Goal: Ask a question

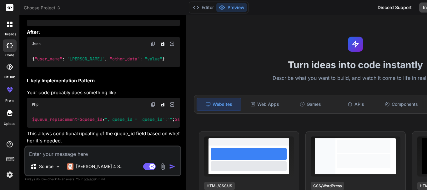
scroll to position [0, 1]
type textarea "if ($db_status != 'Pending' && $status == 'Pending') { //Add pending_dt if ($at…"
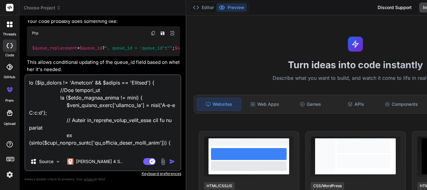
scroll to position [248, 0]
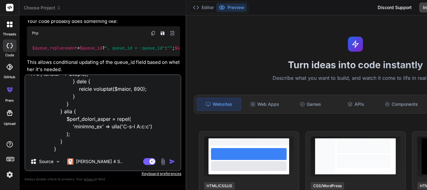
type textarea "x"
type textarea "if ($db_status != 'Pending' && $status == 'Pending') { //Add pending_dt if ($at…"
type textarea "x"
type textarea "if ($db_status != 'Pending' && $status == 'Pending') { //Add pending_dt if ($at…"
type textarea "x"
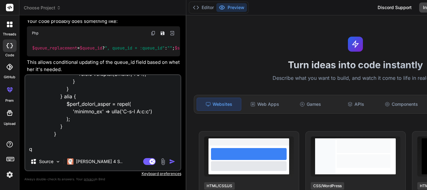
scroll to position [263, 0]
type textarea "if ($db_status != 'Pending' && $status == 'Pending') { //Add pending_dt if ($at…"
type textarea "x"
type textarea "if ($db_status != 'Pending' && $status == 'Pending') { //Add pending_dt if ($at…"
type textarea "x"
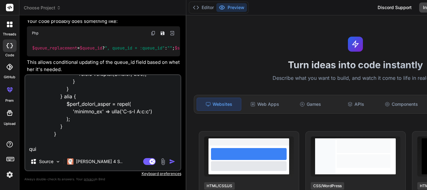
type textarea "if ($db_status != 'Pending' && $status == 'Pending') { //Add pending_dt if ($at…"
type textarea "x"
type textarea "if ($db_status != 'Pending' && $status == 'Pending') { //Add pending_dt if ($at…"
type textarea "x"
type textarea "if ($db_status != 'Pending' && $status == 'Pending') { //Add pending_dt if ($at…"
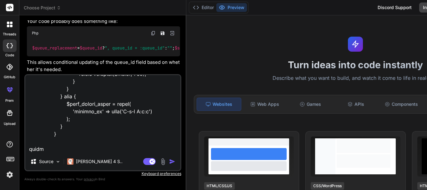
type textarea "x"
type textarea "if ($db_status != 'Pending' && $status == 'Pending') { //Add pending_dt if ($at…"
type textarea "x"
type textarea "if ($db_status != 'Pending' && $status == 'Pending') { //Add pending_dt if ($at…"
type textarea "x"
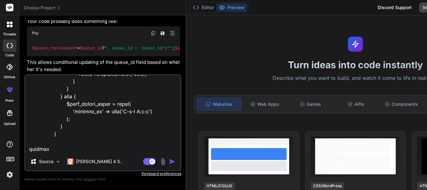
type textarea "if ($db_status != 'Pending' && $status == 'Pending') { //Add pending_dt if ($at…"
type textarea "x"
type textarea "if ($db_status != 'Pending' && $status == 'Pending') { //Add pending_dt if ($at…"
type textarea "x"
type textarea "if ($db_status != 'Pending' && $status == 'Pending') { //Add pending_dt if ($at…"
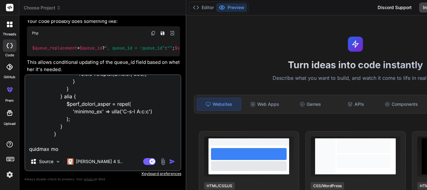
type textarea "x"
type textarea "if ($db_status != 'Pending' && $status == 'Pending') { //Add pending_dt if ($at…"
type textarea "x"
type textarea "if ($db_status != 'Pending' && $status == 'Pending') { //Add pending_dt if ($at…"
type textarea "x"
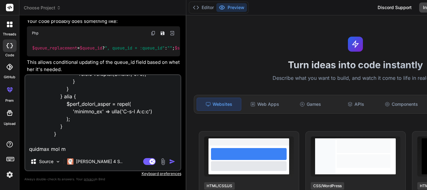
type textarea "if ($db_status != 'Pending' && $status == 'Pending') { //Add pending_dt if ($at…"
type textarea "x"
type textarea "if ($db_status != 'Pending' && $status == 'Pending') { //Add pending_dt if ($at…"
type textarea "x"
type textarea "if ($db_status != 'Pending' && $status == 'Pending') { //Add pending_dt if ($at…"
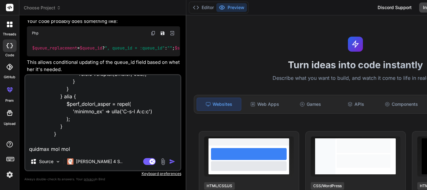
type textarea "x"
type textarea "if ($db_status != 'Pending' && $status == 'Pending') { //Add pending_dt if ($at…"
type textarea "x"
type textarea "if ($db_status != 'Pending' && $status == 'Pending') { //Add pending_dt if ($at…"
type textarea "x"
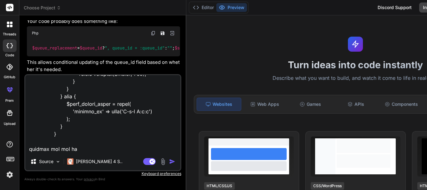
type textarea "if ($db_status != 'Pending' && $status == 'Pending') { //Add pending_dt if ($at…"
type textarea "x"
type textarea "if ($db_status != 'Pending' && $status == 'Pending') { //Add pending_dt if ($at…"
type textarea "x"
type textarea "if ($db_status != 'Pending' && $status == 'Pending') { //Add pending_dt if ($at…"
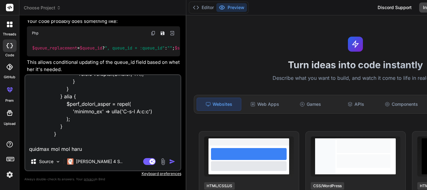
type textarea "x"
type textarea "if ($db_status != 'Pending' && $status == 'Pending') { //Add pending_dt if ($at…"
type textarea "x"
type textarea "if ($db_status != 'Pending' && $status == 'Pending') { //Add pending_dt if ($at…"
type textarea "x"
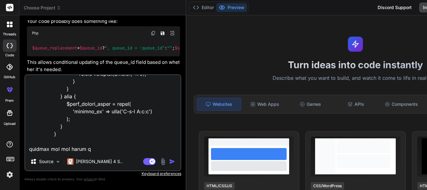
type textarea "if ($db_status != 'Pending' && $status == 'Pending') { //Add pending_dt if ($at…"
type textarea "x"
type textarea "if ($db_status != 'Pending' && $status == 'Pending') { //Add pending_dt if ($at…"
type textarea "x"
type textarea "if ($db_status != 'Pending' && $status == 'Pending') { //Add pending_dt if ($at…"
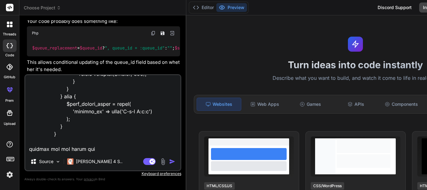
type textarea "x"
type textarea "if ($db_status != 'Pending' && $status == 'Pending') { //Add pending_dt if ($at…"
type textarea "x"
type textarea "if ($db_status != 'Pending' && $status == 'Pending') { //Add pending_dt if ($at…"
type textarea "x"
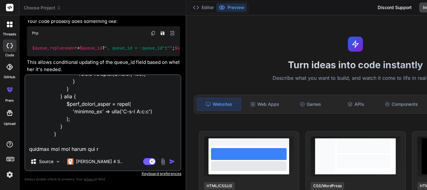
type textarea "if ($db_status != 'Pending' && $status == 'Pending') { //Add pending_dt if ($at…"
type textarea "x"
type textarea "if ($db_status != 'Pending' && $status == 'Pending') { //Add pending_dt if ($at…"
type textarea "x"
type textarea "if ($db_status != 'Pending' && $status == 'Pending') { //Add pending_dt if ($at…"
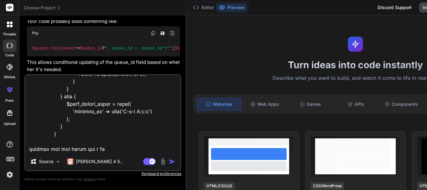
type textarea "x"
type textarea "if ($db_status != 'Pending' && $status == 'Pending') { //Add pending_dt if ($at…"
type textarea "x"
type textarea "if ($db_status != 'Pending' && $status == 'Pending') { //Add pending_dt if ($at…"
type textarea "x"
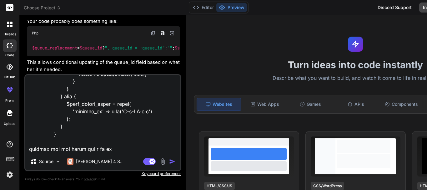
type textarea "if ($db_status != 'Pending' && $status == 'Pending') { //Add pending_dt if ($at…"
type textarea "x"
type textarea "if ($db_status != 'Pending' && $status == 'Pending') { //Add pending_dt if ($at…"
type textarea "x"
type textarea "if ($db_status != 'Pending' && $status == 'Pending') { //Add pending_dt if ($at…"
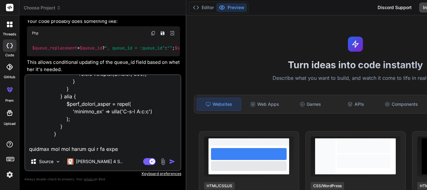
type textarea "x"
type textarea "if ($db_status != 'Pending' && $status == 'Pending') { //Add pending_dt if ($at…"
type textarea "x"
type textarea "if ($db_status != 'Pending' && $status == 'Pending') { //Add pending_dt if ($at…"
type textarea "x"
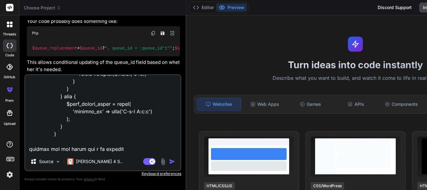
type textarea "if ($db_status != 'Pending' && $status == 'Pending') { //Add pending_dt if ($at…"
type textarea "x"
type textarea "if ($db_status != 'Pending' && $status == 'Pending') { //Add pending_dt if ($at…"
type textarea "x"
type textarea "if ($db_status != 'Pending' && $status == 'Pending') { //Add pending_dt if ($at…"
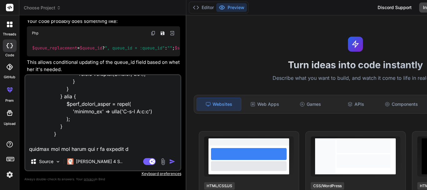
type textarea "x"
type textarea "if ($db_status != 'Pending' && $status == 'Pending') { //Add pending_dt if ($at…"
type textarea "x"
type textarea "if ($db_status != 'Pending' && $status == 'Pending') { //Add pending_dt if ($at…"
type textarea "x"
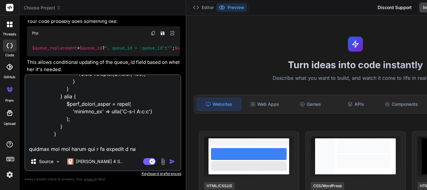
type textarea "if ($db_status != 'Pending' && $status == 'Pending') { //Add pending_dt if ($at…"
type textarea "x"
type textarea "if ($db_status != 'Pending' && $status == 'Pending') { //Add pending_dt if ($at…"
type textarea "x"
type textarea "if ($db_status != 'Pending' && $status == 'Pending') { //Add pending_dt if ($at…"
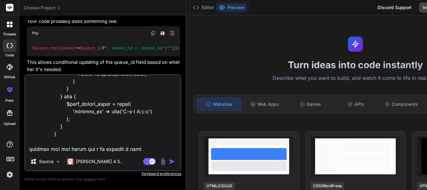
type textarea "x"
type textarea "if ($db_status != 'Pending' && $status == 'Pending') { //Add pending_dt if ($at…"
type textarea "x"
type textarea "if ($db_status != 'Pending' && $status == 'Pending') { //Add pending_dt if ($at…"
type textarea "x"
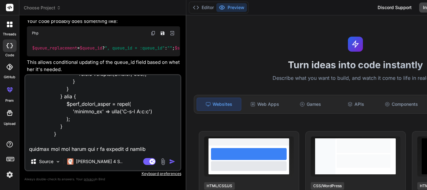
type textarea "if ($db_status != 'Pending' && $status == 'Pending') { //Add pending_dt if ($at…"
type textarea "x"
type textarea "if ($db_status != 'Pending' && $status == 'Pending') { //Add pending_dt if ($at…"
type textarea "x"
type textarea "if ($db_status != 'Pending' && $status == 'Pending') { //Add pending_dt if ($at…"
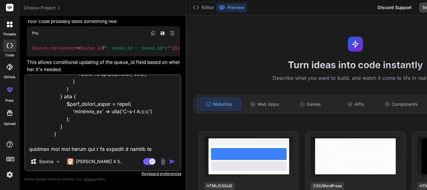
type textarea "x"
type textarea "if ($db_status != 'Pending' && $status == 'Pending') { //Add pending_dt if ($at…"
type textarea "x"
type textarea "if ($db_status != 'Pending' && $status == 'Pending') { //Add pending_dt if ($at…"
type textarea "x"
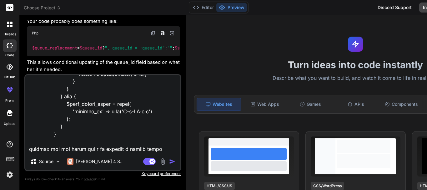
scroll to position [271, 0]
type textarea "if ($db_status != 'Pending' && $status == 'Pending') { //Add pending_dt if ($at…"
type textarea "x"
type textarea "if ($db_status != 'Pending' && $status == 'Pending') { //Add pending_dt if ($at…"
type textarea "x"
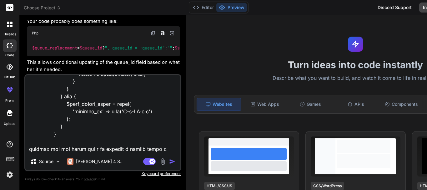
type textarea "if ($db_status != 'Pending' && $status == 'Pending') { //Add pending_dt if ($at…"
type textarea "x"
type textarea "if ($db_status != 'Pending' && $status == 'Pending') { //Add pending_dt if ($at…"
type textarea "x"
type textarea "if ($db_status != 'Pending' && $status == 'Pending') { //Add pending_dt if ($at…"
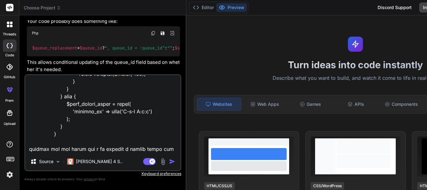
type textarea "x"
type textarea "if ($db_status != 'Pending' && $status == 'Pending') { //Add pending_dt if ($at…"
type textarea "x"
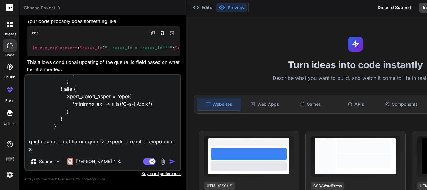
type textarea "if ($db_status != 'Pending' && $status == 'Pending') { //Add pending_dt if ($at…"
type textarea "x"
type textarea "if ($db_status != 'Pending' && $status == 'Pending') { //Add pending_dt if ($at…"
type textarea "x"
type textarea "if ($db_status != 'Pending' && $status == 'Pending') { //Add pending_dt if ($at…"
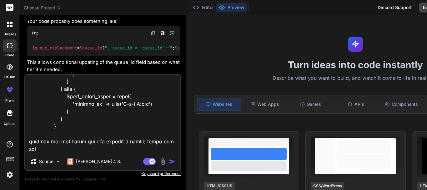
type textarea "x"
type textarea "if ($db_status != 'Pending' && $status == 'Pending') { //Add pending_dt if ($at…"
type textarea "x"
type textarea "if ($db_status != 'Pending' && $status == 'Pending') { //Add pending_dt if ($at…"
type textarea "x"
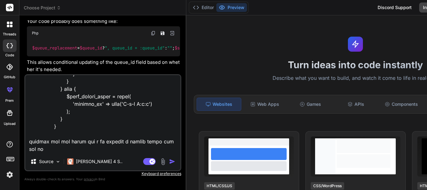
type textarea "if ($db_status != 'Pending' && $status == 'Pending') { //Add pending_dt if ($at…"
type textarea "x"
type textarea "if ($db_status != 'Pending' && $status == 'Pending') { //Add pending_dt if ($at…"
type textarea "x"
type textarea "if ($db_status != 'Pending' && $status == 'Pending') { //Add pending_dt if ($at…"
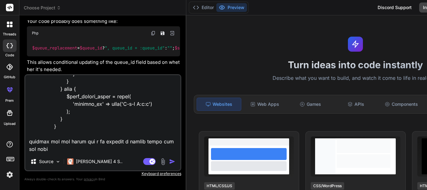
type textarea "x"
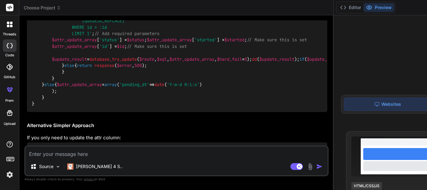
scroll to position [0, 22]
type textarea "x"
drag, startPoint x: 99, startPoint y: 66, endPoint x: 171, endPoint y: 63, distance: 71.6
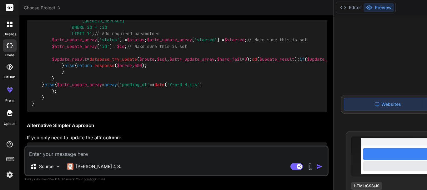
drag, startPoint x: 97, startPoint y: 64, endPoint x: 174, endPoint y: 65, distance: 76.6
copy span ", "$.pending_dt", :pending_dt)"
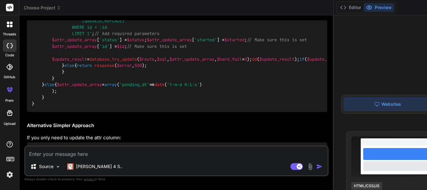
drag, startPoint x: 68, startPoint y: 62, endPoint x: 84, endPoint y: 69, distance: 18.1
drag, startPoint x: 66, startPoint y: 64, endPoint x: 88, endPoint y: 64, distance: 21.9
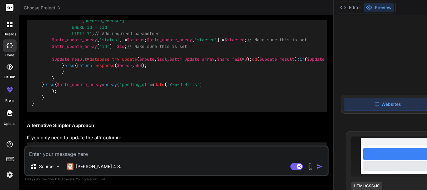
copy span "JSON_SET"
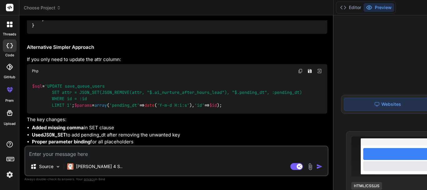
scroll to position [1594, 0]
drag, startPoint x: 52, startPoint y: 108, endPoint x: 128, endPoint y: 107, distance: 76.6
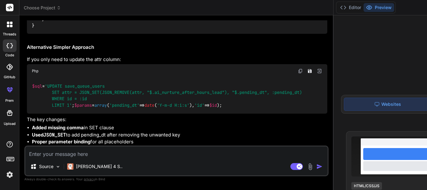
drag, startPoint x: 160, startPoint y: 109, endPoint x: 24, endPoint y: 108, distance: 136.0
click at [24, 108] on div "Bind AI Web Search Created with Pixso. Code Generator You if (isset($attr_updat…" at bounding box center [176, 102] width 314 height 174
drag, startPoint x: 129, startPoint y: 90, endPoint x: 3, endPoint y: 93, distance: 126.3
click at [3, 93] on div "threads code GitHub prem Upload Choose Project Created with Pixso. Bind AI Web …" at bounding box center [213, 95] width 427 height 190
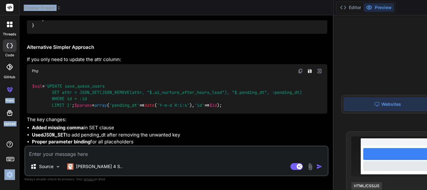
drag, startPoint x: 52, startPoint y: 79, endPoint x: 131, endPoint y: 78, distance: 79.1
copy code "$attr_update_array [ 'id' ] = $id ;"
click at [68, 152] on textarea at bounding box center [176, 151] width 302 height 11
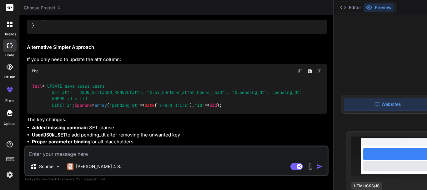
paste textarea "SQLSTATE[HY093]: Invalid parameter number: parameter was not defined (Connectio…"
type textarea "SQLSTATE[HY093]: Invalid parameter number: parameter was not defined (Connectio…"
type textarea "x"
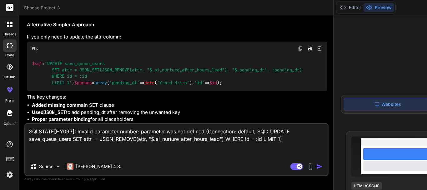
type textarea "SQLSTATE[HY093]: Invalid parameter number: parameter was not defined (Connectio…"
type textarea "x"
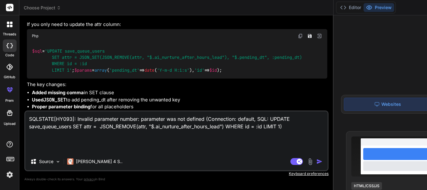
type textarea "SQLSTATE[HY093]: Invalid parameter number: parameter was not defined (Connectio…"
type textarea "x"
type textarea "SQLSTATE[HY093]: Invalid parameter number: parameter was not defined (Connectio…"
type textarea "x"
type textarea "SQLSTATE[HY093]: Invalid parameter number: parameter was not defined (Connectio…"
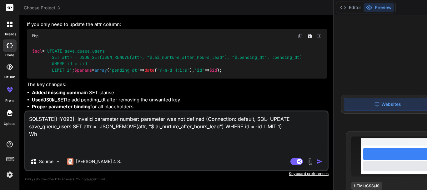
type textarea "x"
type textarea "SQLSTATE[HY093]: Invalid parameter number: parameter was not defined (Connectio…"
type textarea "x"
type textarea "SQLSTATE[HY093]: Invalid parameter number: parameter was not defined (Connectio…"
type textarea "x"
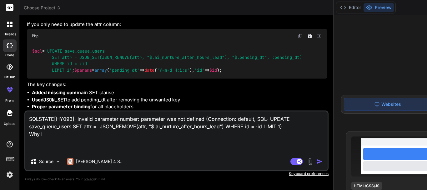
type textarea "SQLSTATE[HY093]: Invalid parameter number: parameter was not defined (Connectio…"
type textarea "x"
type textarea "SQLSTATE[HY093]: Invalid parameter number: parameter was not defined (Connectio…"
type textarea "x"
type textarea "SQLSTATE[HY093]: Invalid parameter number: parameter was not defined (Connectio…"
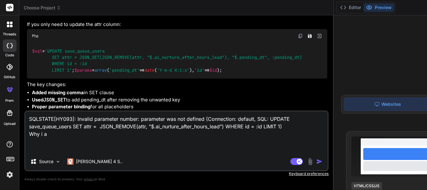
type textarea "x"
type textarea "SQLSTATE[HY093]: Invalid parameter number: parameter was not defined (Connectio…"
type textarea "x"
type textarea "SQLSTATE[HY093]: Invalid parameter number: parameter was not defined (Connectio…"
type textarea "x"
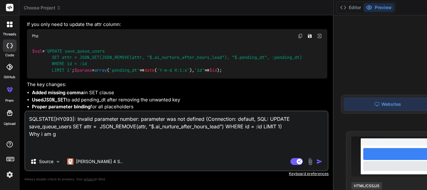
type textarea "SQLSTATE[HY093]: Invalid parameter number: parameter was not defined (Connectio…"
type textarea "x"
type textarea "SQLSTATE[HY093]: Invalid parameter number: parameter was not defined (Connectio…"
type textarea "x"
type textarea "SQLSTATE[HY093]: Invalid parameter number: parameter was not defined (Connectio…"
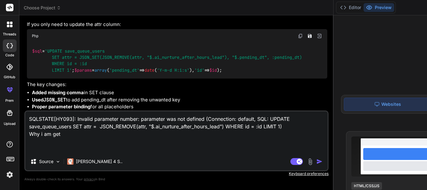
type textarea "x"
type textarea "SQLSTATE[HY093]: Invalid parameter number: parameter was not defined (Connectio…"
type textarea "x"
type textarea "SQLSTATE[HY093]: Invalid parameter number: parameter was not defined (Connectio…"
type textarea "x"
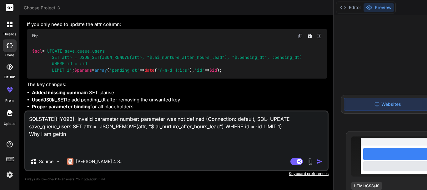
type textarea "SQLSTATE[HY093]: Invalid parameter number: parameter was not defined (Connectio…"
type textarea "x"
type textarea "SQLSTATE[HY093]: Invalid parameter number: parameter was not defined (Connectio…"
type textarea "x"
type textarea "SQLSTATE[HY093]: Invalid parameter number: parameter was not defined (Connectio…"
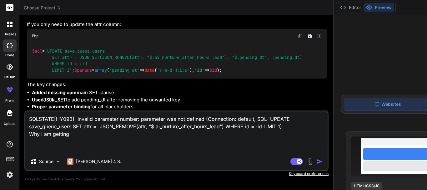
type textarea "x"
type textarea "SQLSTATE[HY093]: Invalid parameter number: parameter was not defined (Connectio…"
type textarea "x"
type textarea "SQLSTATE[HY093]: Invalid parameter number: parameter was not defined (Connectio…"
type textarea "x"
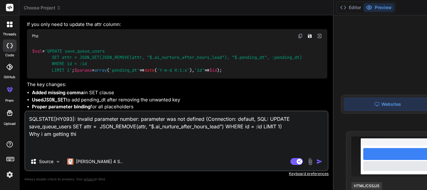
type textarea "SQLSTATE[HY093]: Invalid parameter number: parameter was not defined (Connectio…"
type textarea "x"
type textarea "SQLSTATE[HY093]: Invalid parameter number: parameter was not defined (Connectio…"
type textarea "x"
type textarea "SQLSTATE[HY093]: Invalid parameter number: parameter was not defined (Connectio…"
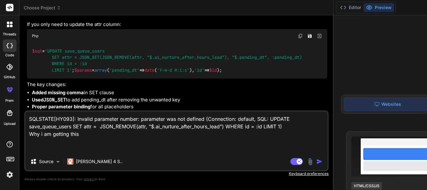
type textarea "x"
type textarea "SQLSTATE[HY093]: Invalid parameter number: parameter was not defined (Connectio…"
type textarea "x"
type textarea "SQLSTATE[HY093]: Invalid parameter number: parameter was not defined (Connectio…"
type textarea "x"
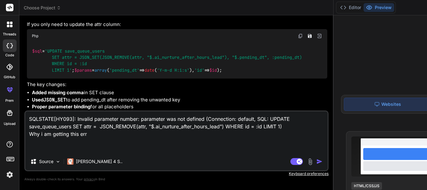
type textarea "SQLSTATE[HY093]: Invalid parameter number: parameter was not defined (Connectio…"
type textarea "x"
type textarea "SQLSTATE[HY093]: Invalid parameter number: parameter was not defined (Connectio…"
type textarea "x"
type textarea "SQLSTATE[HY093]: Invalid parameter number: parameter was not defined (Connectio…"
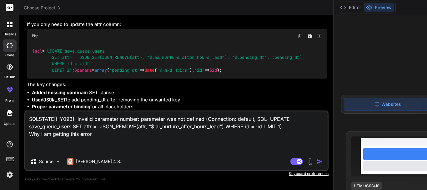
type textarea "x"
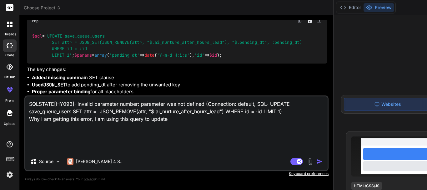
paste textarea "$sql = 'UPDATE save_queue_users SET attr = JSON_REMOVE(attr, "$.ai_nurture_afte…"
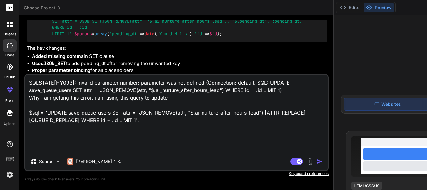
scroll to position [1, 0]
click at [316, 161] on img "button" at bounding box center [319, 161] width 6 height 6
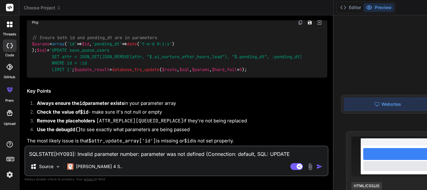
scroll to position [0, 0]
drag, startPoint x: 36, startPoint y: 100, endPoint x: 31, endPoint y: 89, distance: 12.5
copy code "if (! isset ( $attr_update_array [ 'id' ])) { $attr_update_array [ 'id' ] = $id…"
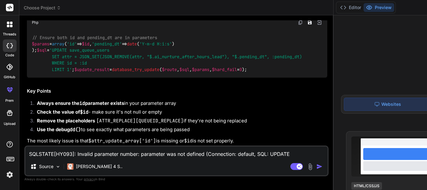
drag, startPoint x: 142, startPoint y: 102, endPoint x: 22, endPoint y: 103, distance: 120.7
click at [22, 103] on div "Bind AI Web Search Created with Pixso. Code Generator You if (isset($attr_updat…" at bounding box center [176, 102] width 314 height 174
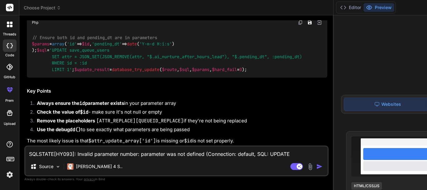
click at [37, 151] on textarea "SQLSTATE[HY093]: Invalid parameter number: parameter was not defined (Connectio…" at bounding box center [176, 151] width 302 height 11
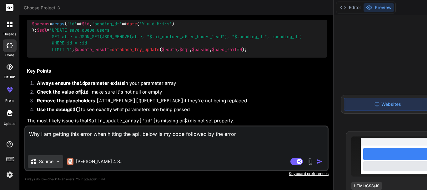
paste textarea "if ($db_status != 'Pending' && $status == 'Pending') { //Add pending_dt if ($at…"
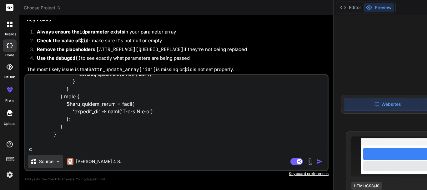
scroll to position [226, 0]
paste textarea "array:7 [ "status" => 0 "httpcode" => "500" "message" => "Internal Server Error…"
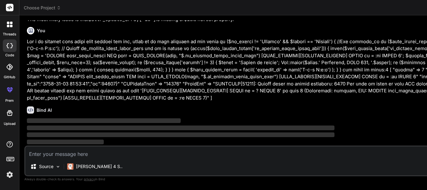
scroll to position [2501, 0]
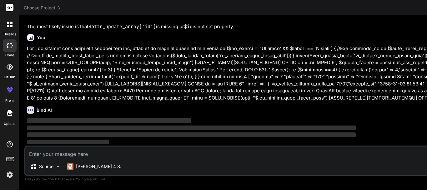
drag, startPoint x: 193, startPoint y: 23, endPoint x: 252, endPoint y: 33, distance: 59.5
click at [252, 33] on div "Bind AI Web Search Created with Pixso. Code Generator You if (isset($attr_updat…" at bounding box center [300, 102] width 562 height 174
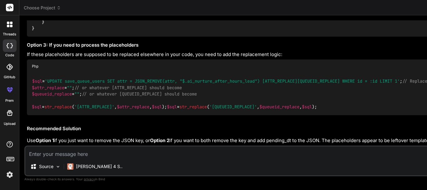
scroll to position [2920, 0]
drag, startPoint x: 72, startPoint y: 86, endPoint x: 327, endPoint y: 84, distance: 255.4
copy span "SET attr = JSON_SET(JSON_REMOVE(attr, "$.ai_nurture_after_hours_lead"), "$.pend…"
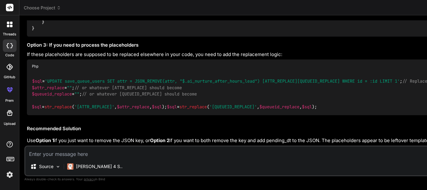
scroll to position [3143, 0]
click at [73, 149] on textarea at bounding box center [385, 151] width 721 height 11
paste textarea "array:7 [ "status" => 0 "httpcode" => "500" "message" => "Internal Server Error…"
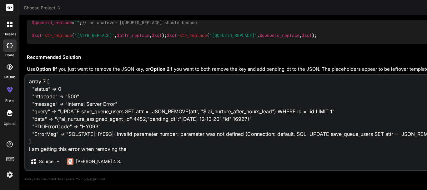
scroll to position [2602, 0]
drag, startPoint x: 28, startPoint y: 34, endPoint x: 165, endPoint y: 35, distance: 137.2
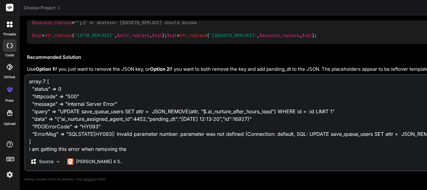
copy p "The placeholders [ATTR_REPLACE] and [QUEUEID_REPLACE]"
click at [147, 153] on div "array:7 [ "status" => 0 "httpcode" => "500" "message" => "Internal Server Error…" at bounding box center [385, 122] width 723 height 97
click at [147, 152] on textarea "array:7 [ "status" => 0 "httpcode" => "500" "message" => "Internal Server Error…" at bounding box center [385, 114] width 721 height 78
paste textarea "The placeholders [ATTR_REPLACE] and [QUEUEID_REPLACE]"
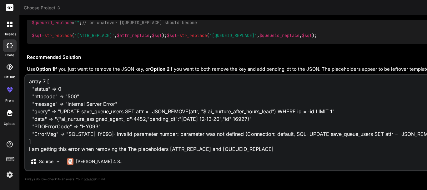
click at [128, 150] on textarea "array:7 [ "status" => 0 "httpcode" => "500" "message" => "Internal Server Error…" at bounding box center [385, 114] width 721 height 78
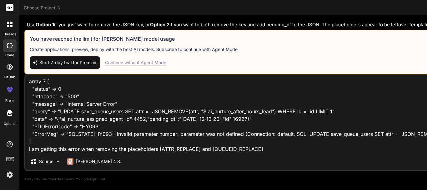
click at [145, 63] on div "Continue without Agent Mode" at bounding box center [135, 62] width 61 height 6
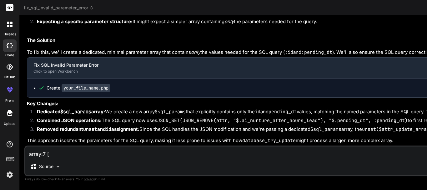
scroll to position [3478, 0]
